Goal: Information Seeking & Learning: Learn about a topic

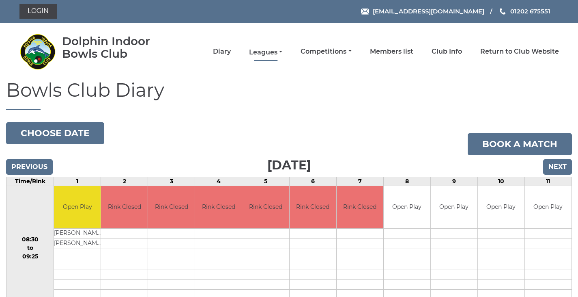
click at [267, 50] on link "Leagues" at bounding box center [265, 52] width 33 height 9
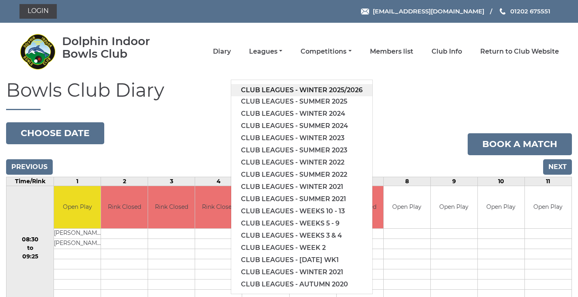
click at [290, 88] on link "Club leagues - Winter 2025/2026" at bounding box center [301, 90] width 141 height 12
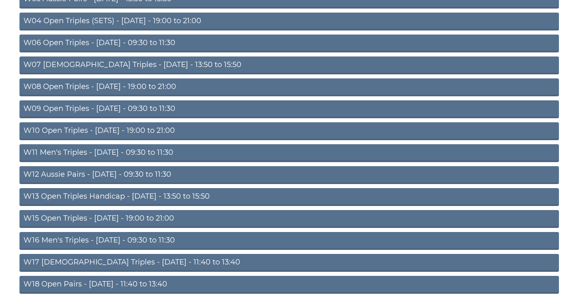
scroll to position [203, 0]
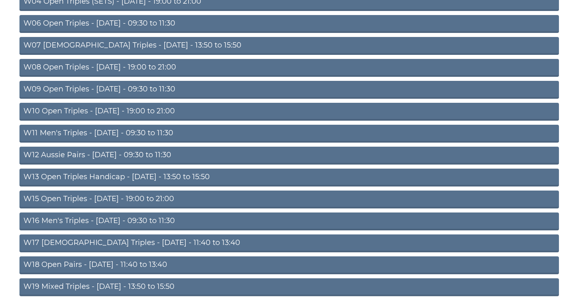
click at [169, 131] on link "W11 Men's Triples - Thursday - 09:30 to 11:30" at bounding box center [289, 134] width 540 height 18
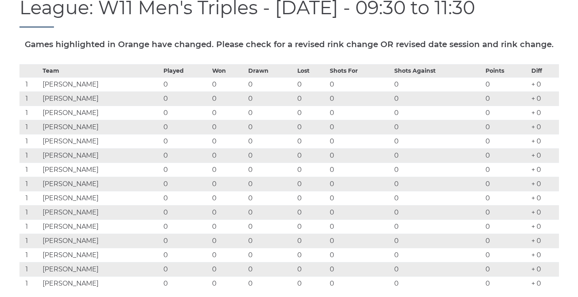
scroll to position [122, 0]
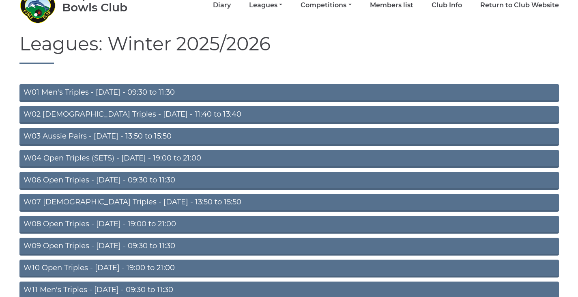
scroll to position [37, 0]
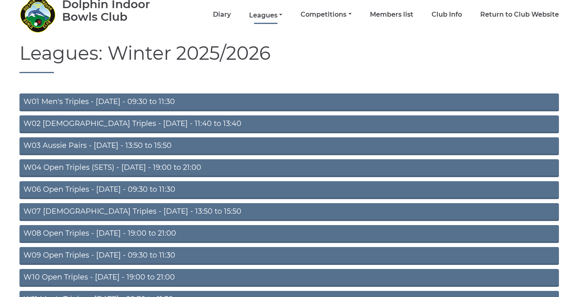
click at [271, 16] on link "Leagues" at bounding box center [265, 15] width 33 height 9
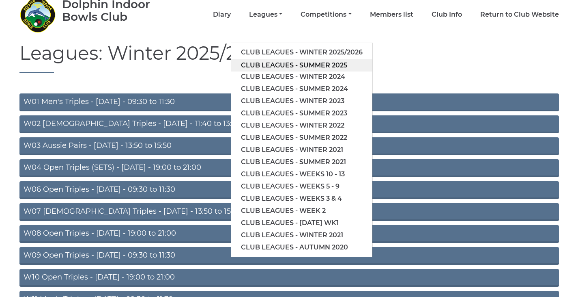
click at [280, 65] on link "Club leagues - Summer 2025" at bounding box center [301, 65] width 141 height 12
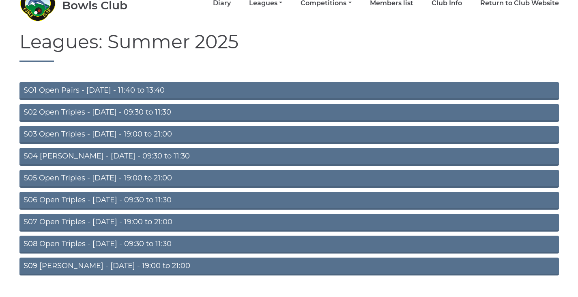
scroll to position [66, 0]
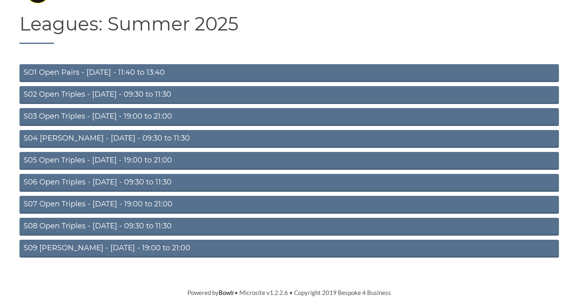
click at [118, 181] on link "S06 Open Triples - Thursday - 09:30 to 11:30" at bounding box center [289, 183] width 540 height 18
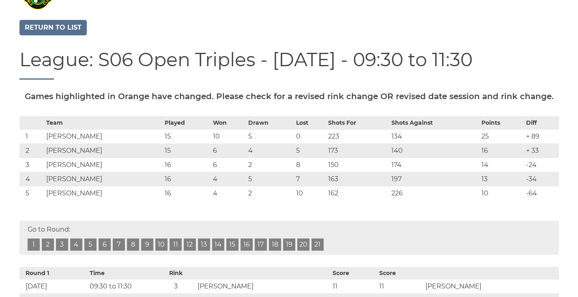
scroll to position [81, 0]
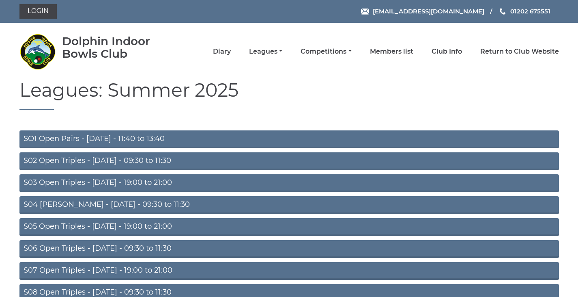
scroll to position [66, 0]
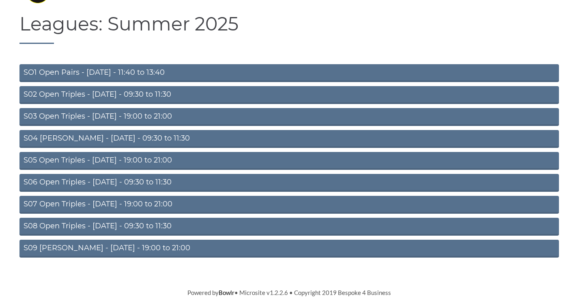
click at [102, 95] on link "S02 Open Triples - Tuesday - 09:30 to 11:30" at bounding box center [289, 95] width 540 height 18
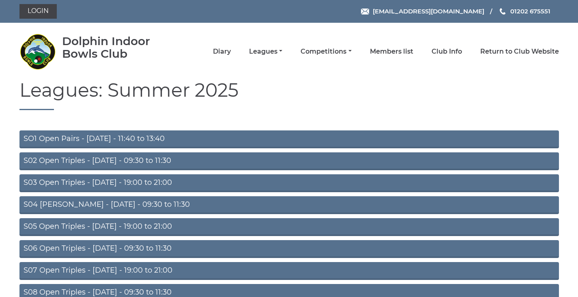
scroll to position [66, 0]
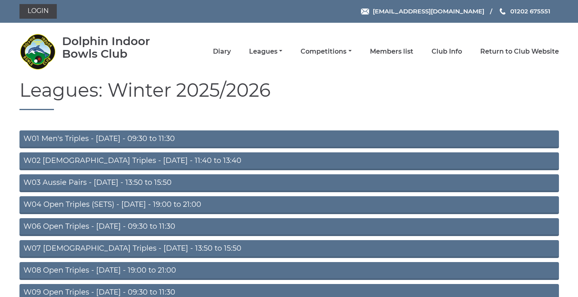
scroll to position [37, 0]
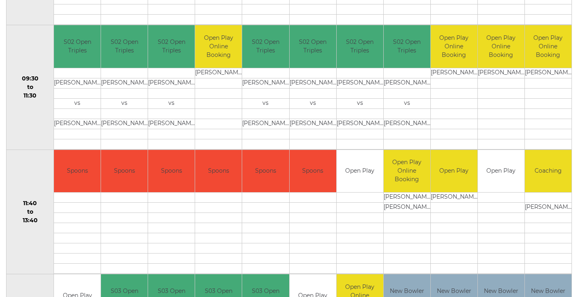
scroll to position [284, 0]
